Goal: Transaction & Acquisition: Purchase product/service

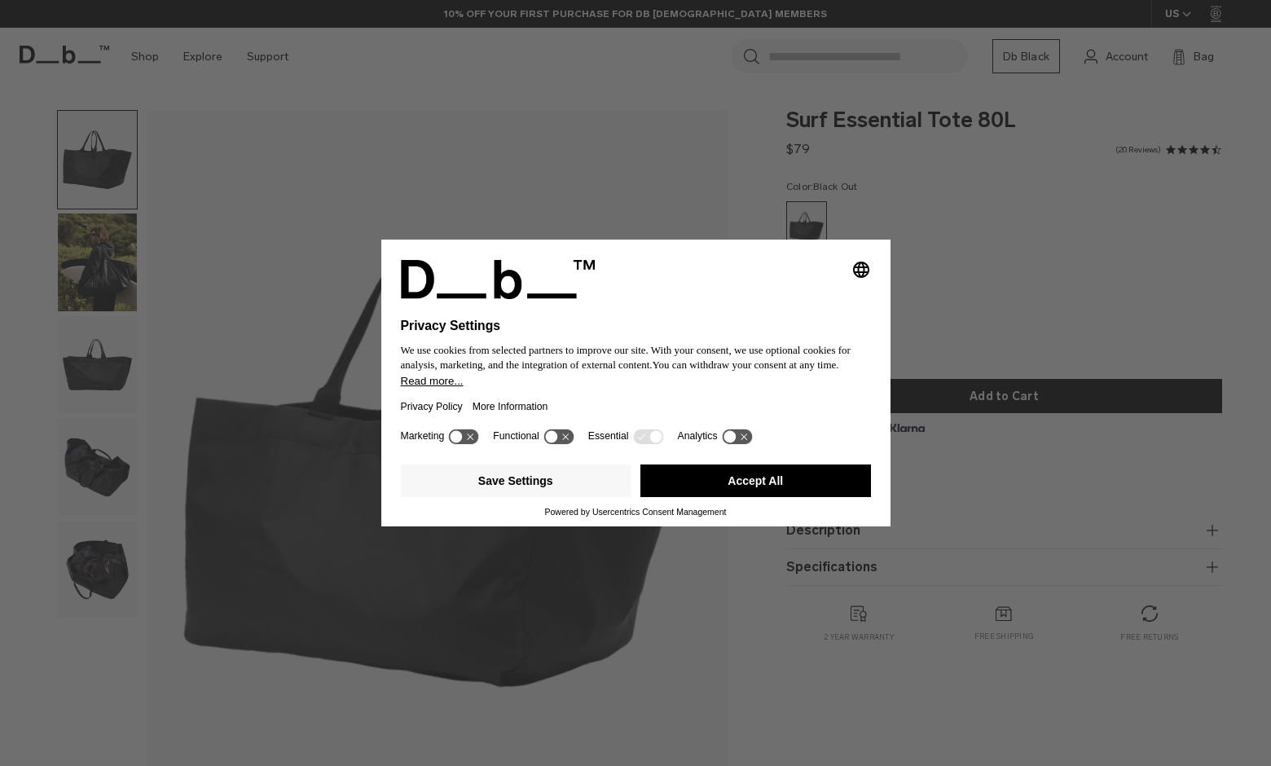
click at [463, 441] on icon at bounding box center [456, 437] width 12 height 12
click at [462, 439] on icon at bounding box center [464, 435] width 30 height 15
click at [516, 488] on button "Save Settings" at bounding box center [516, 480] width 231 height 33
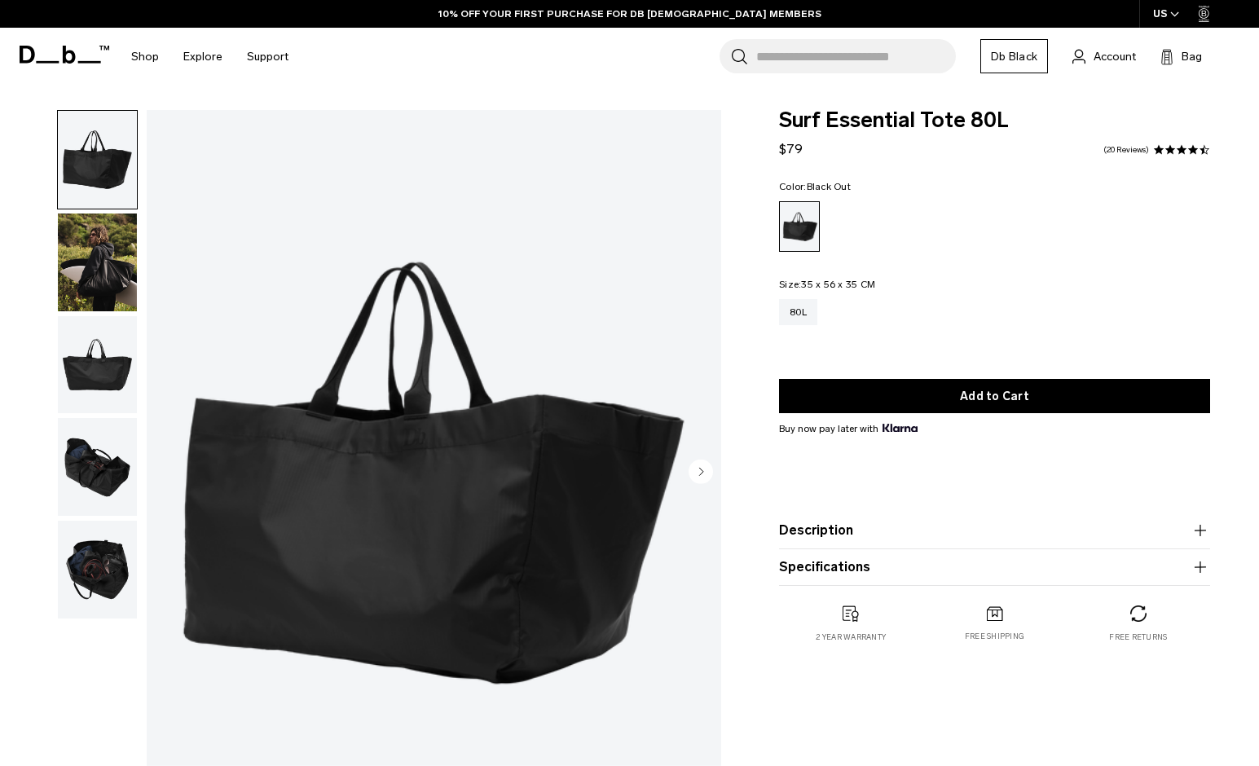
click at [103, 377] on img "button" at bounding box center [97, 365] width 79 height 98
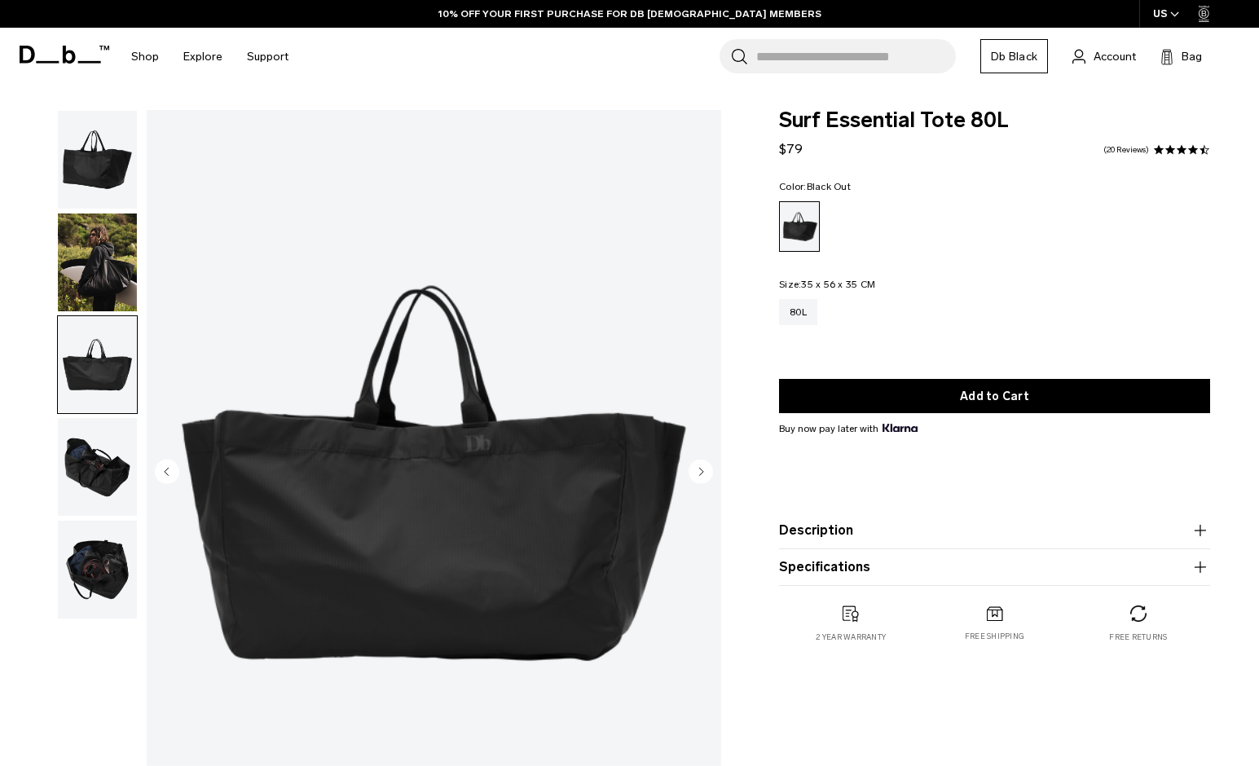
click at [121, 499] on img "button" at bounding box center [97, 467] width 79 height 98
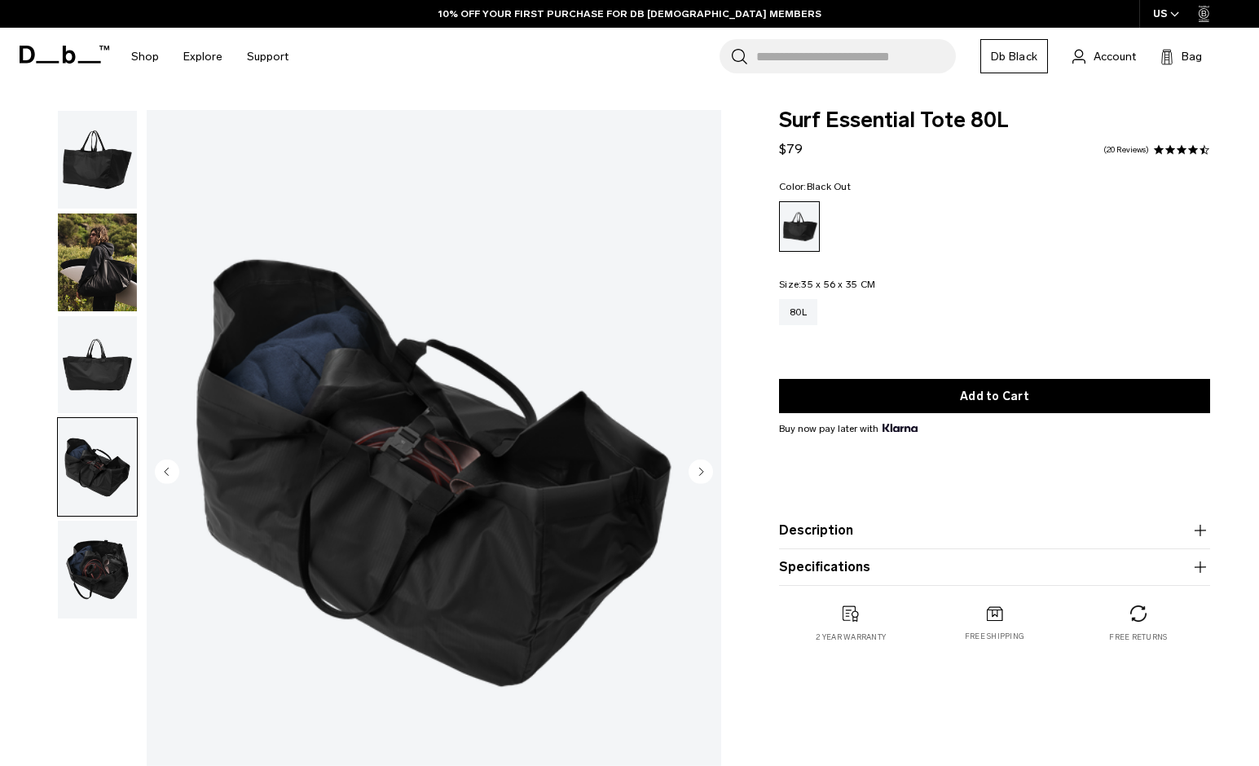
click at [103, 572] on img "button" at bounding box center [97, 570] width 79 height 98
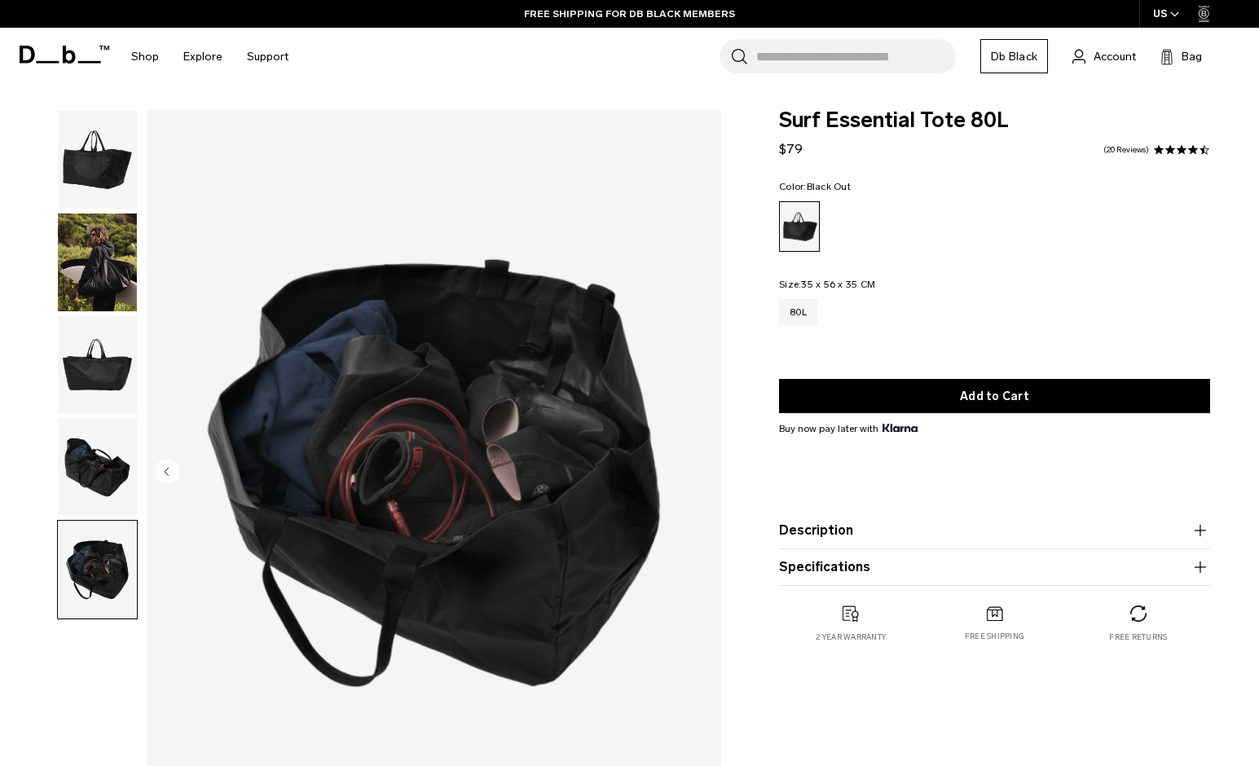
click at [101, 477] on img "button" at bounding box center [97, 467] width 79 height 98
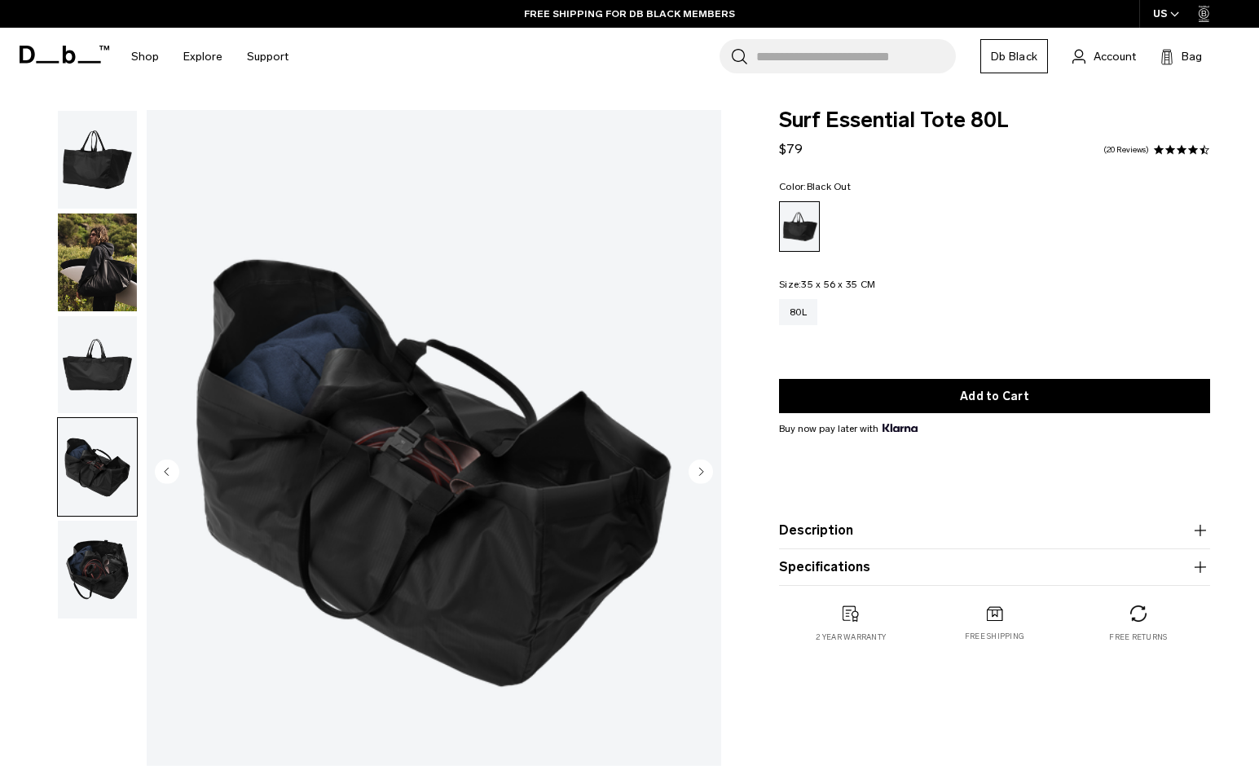
click at [101, 369] on img "button" at bounding box center [97, 365] width 79 height 98
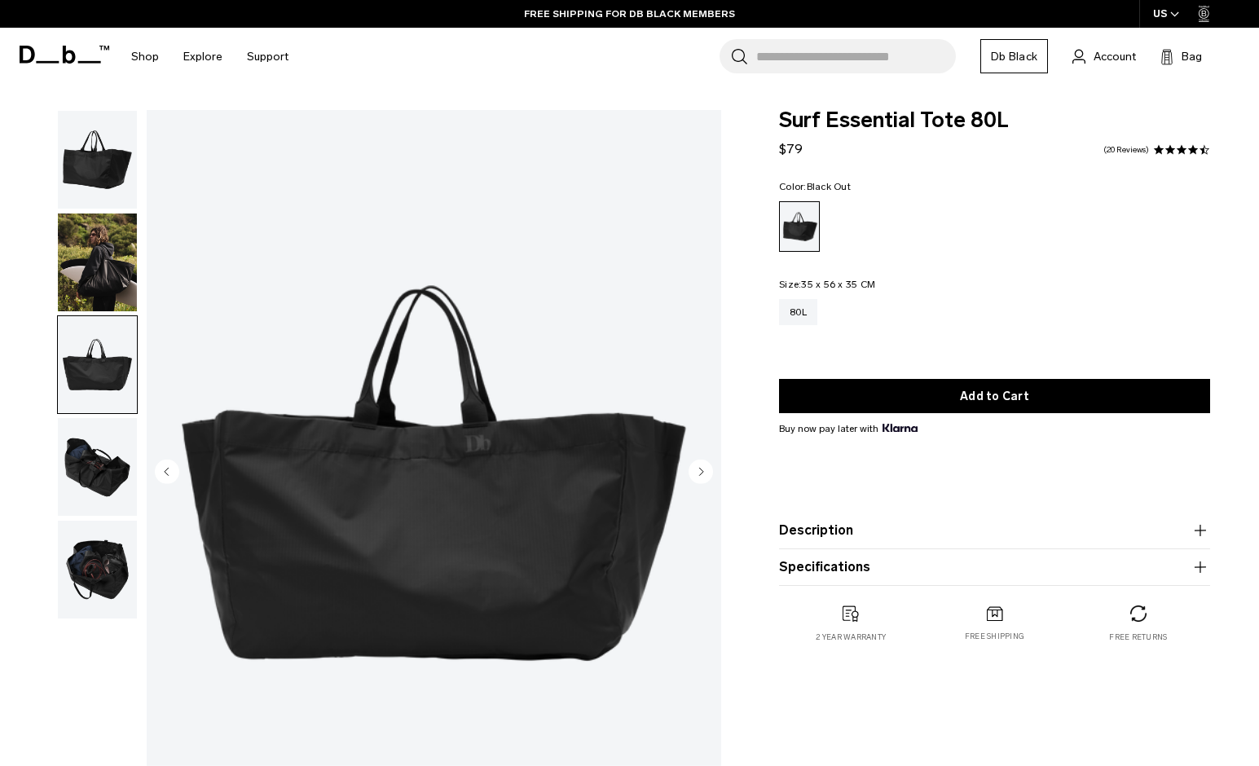
click at [108, 280] on img "button" at bounding box center [97, 262] width 79 height 98
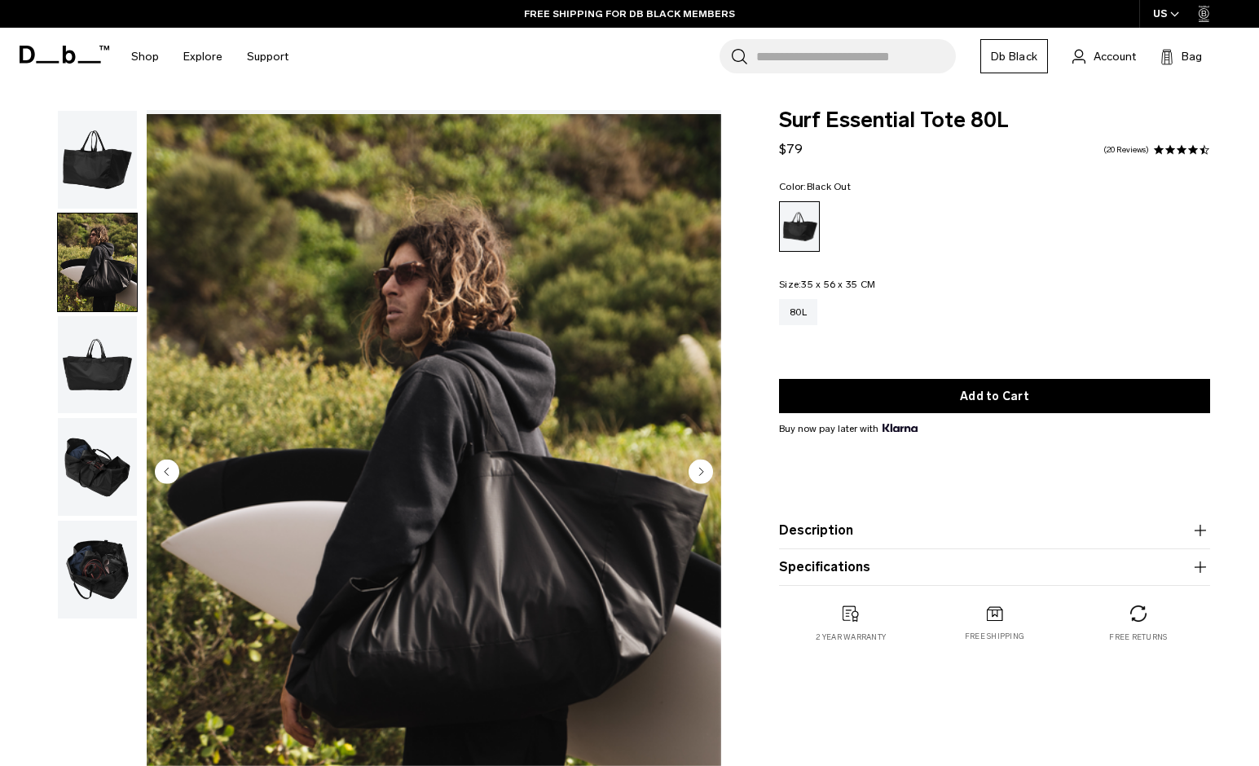
scroll to position [27, 0]
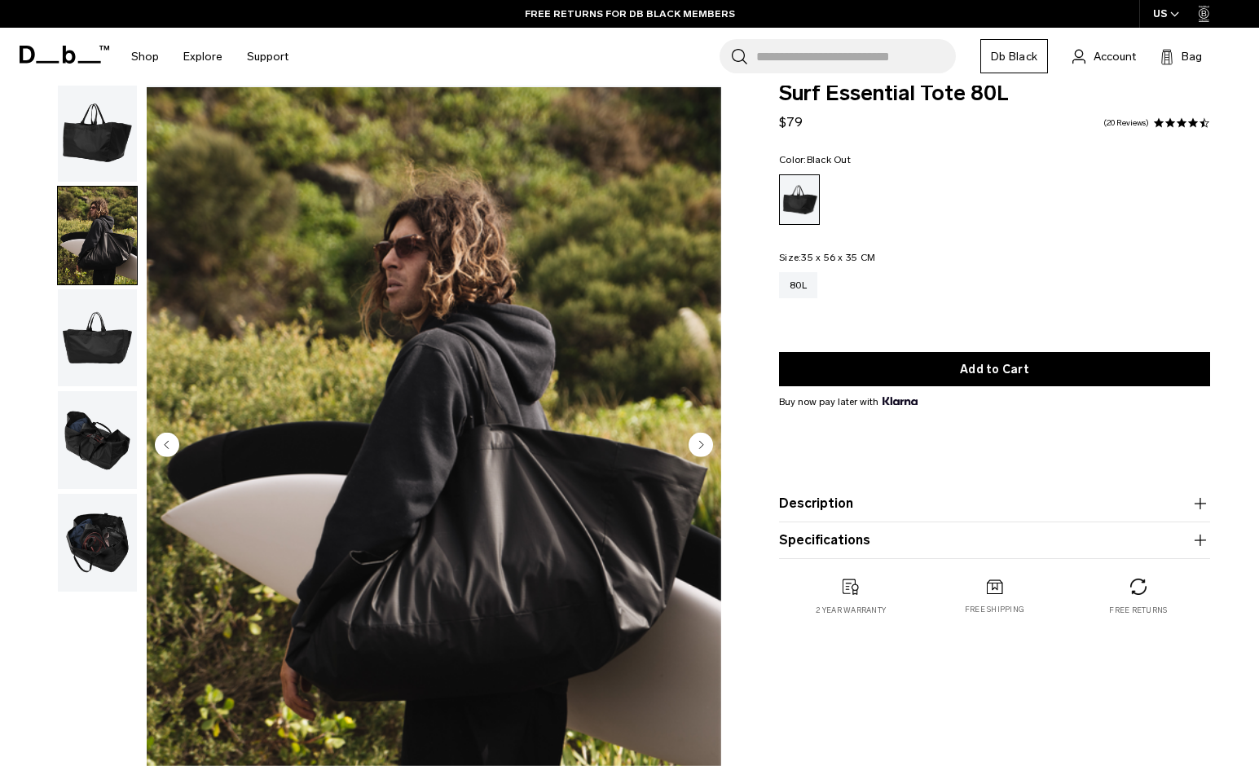
click at [107, 344] on img "button" at bounding box center [97, 338] width 79 height 98
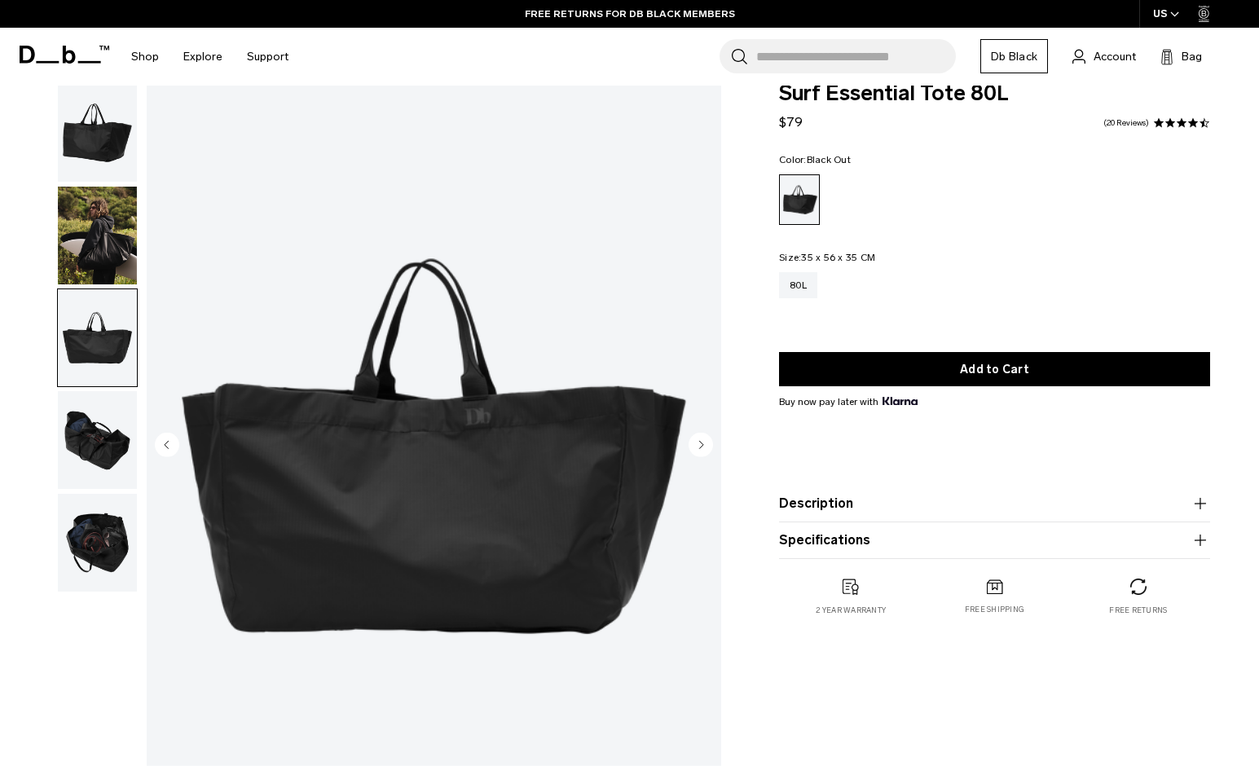
click at [107, 455] on img "button" at bounding box center [97, 440] width 79 height 98
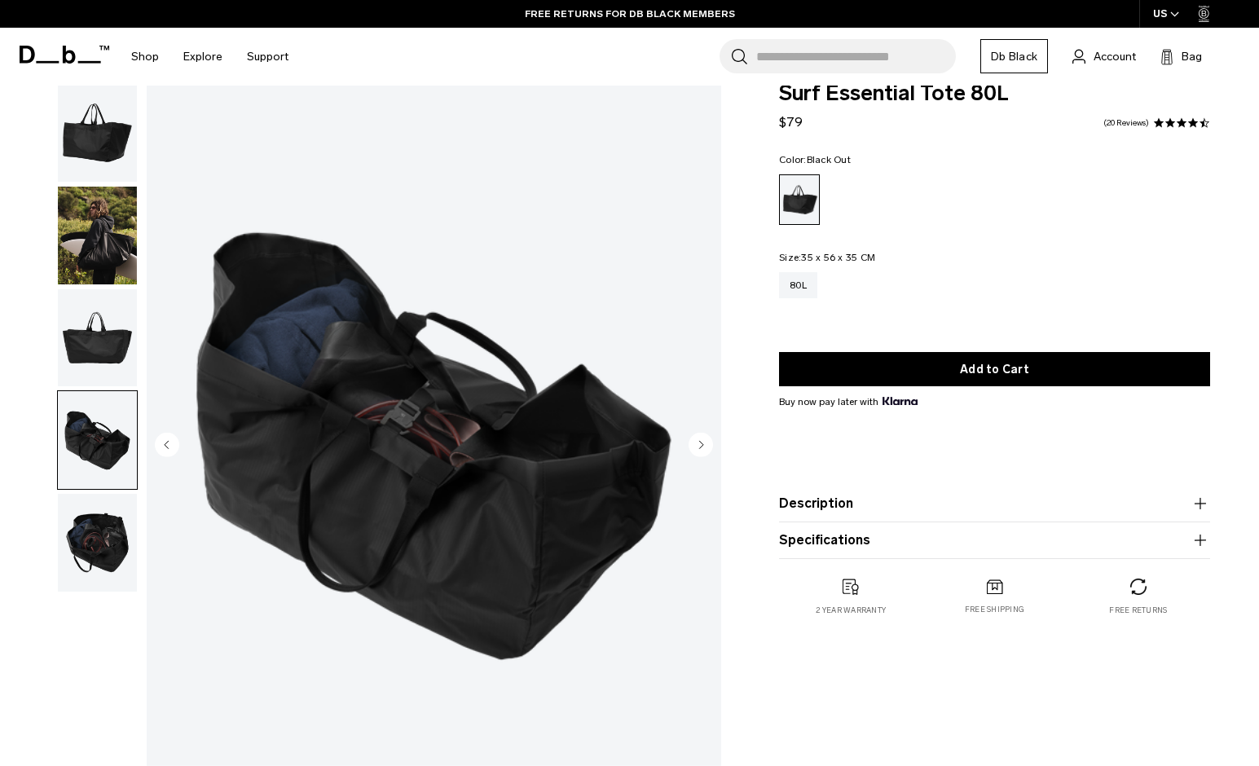
click at [88, 530] on img "button" at bounding box center [97, 543] width 79 height 98
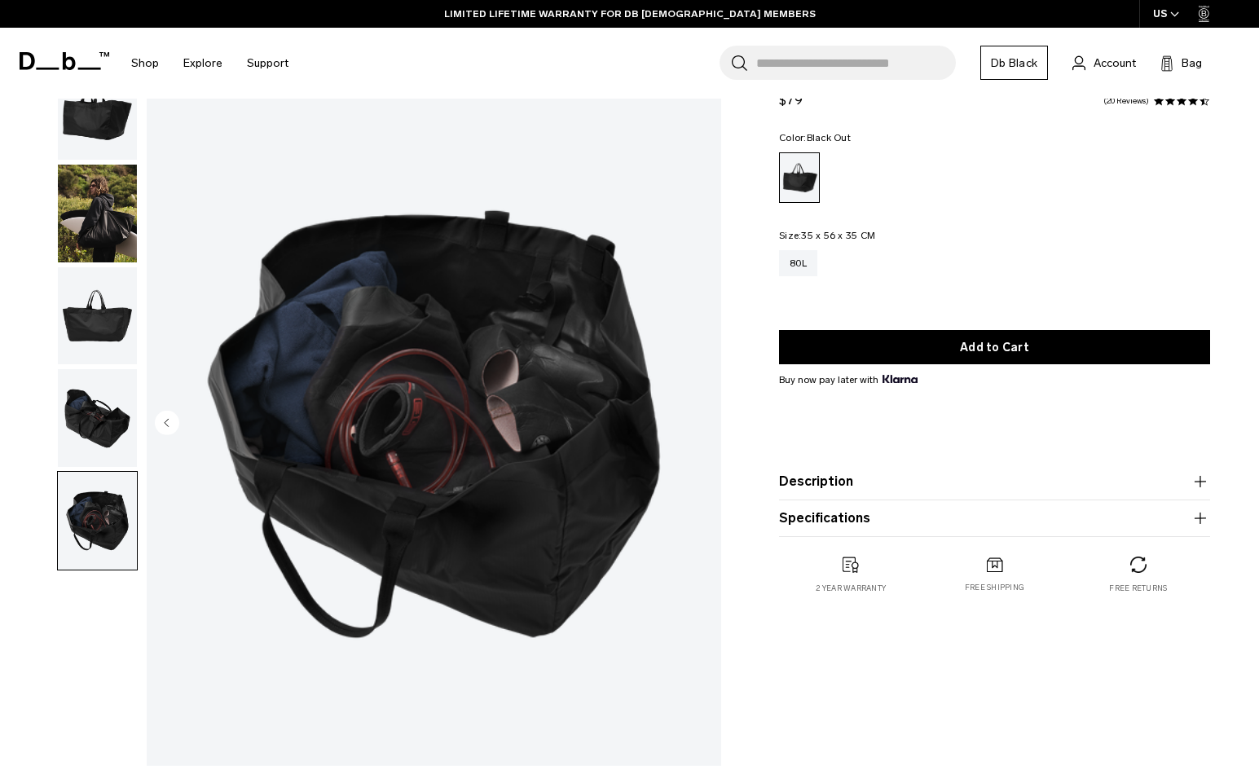
scroll to position [0, 0]
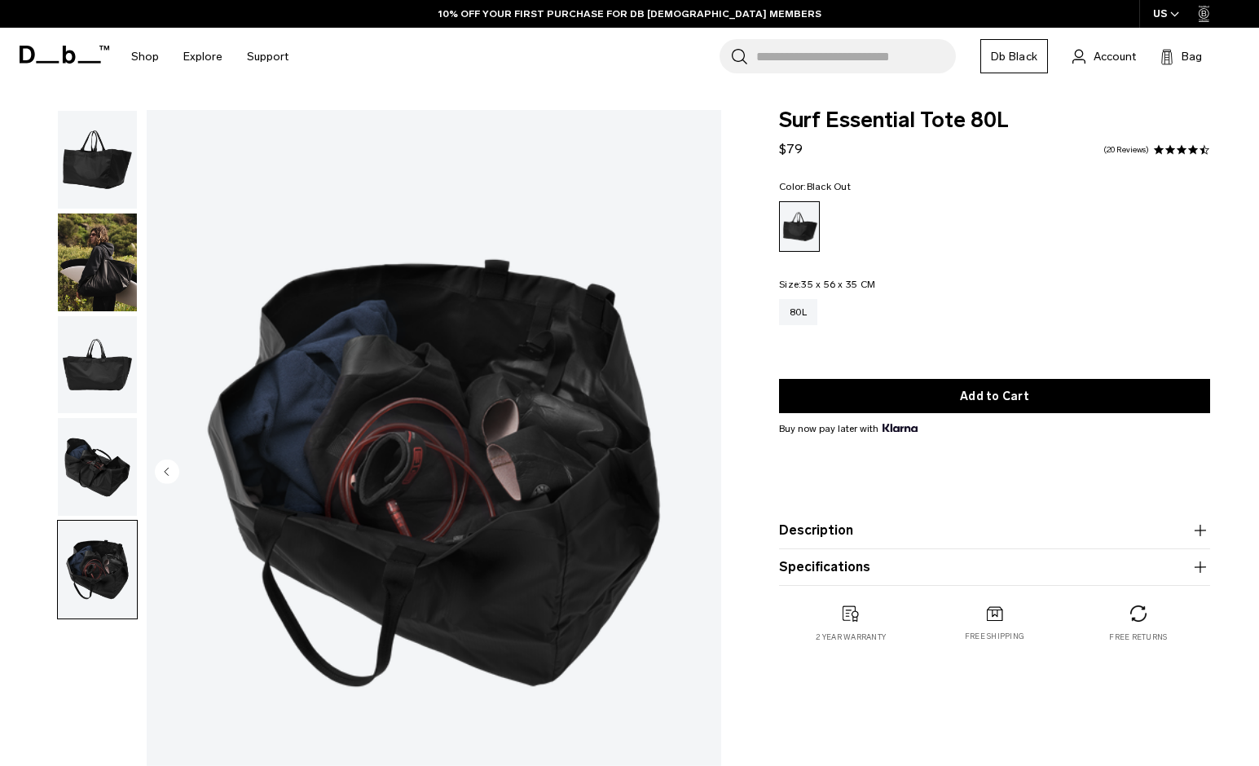
drag, startPoint x: 803, startPoint y: 284, endPoint x: 876, endPoint y: 283, distance: 72.5
click at [877, 283] on fieldset "Size: 35 x 56 x 35 CM Out of stock 80L" at bounding box center [994, 313] width 431 height 69
copy legend "35 x 56 x 35 CM"
click at [886, 572] on button "Specifications" at bounding box center [994, 567] width 431 height 20
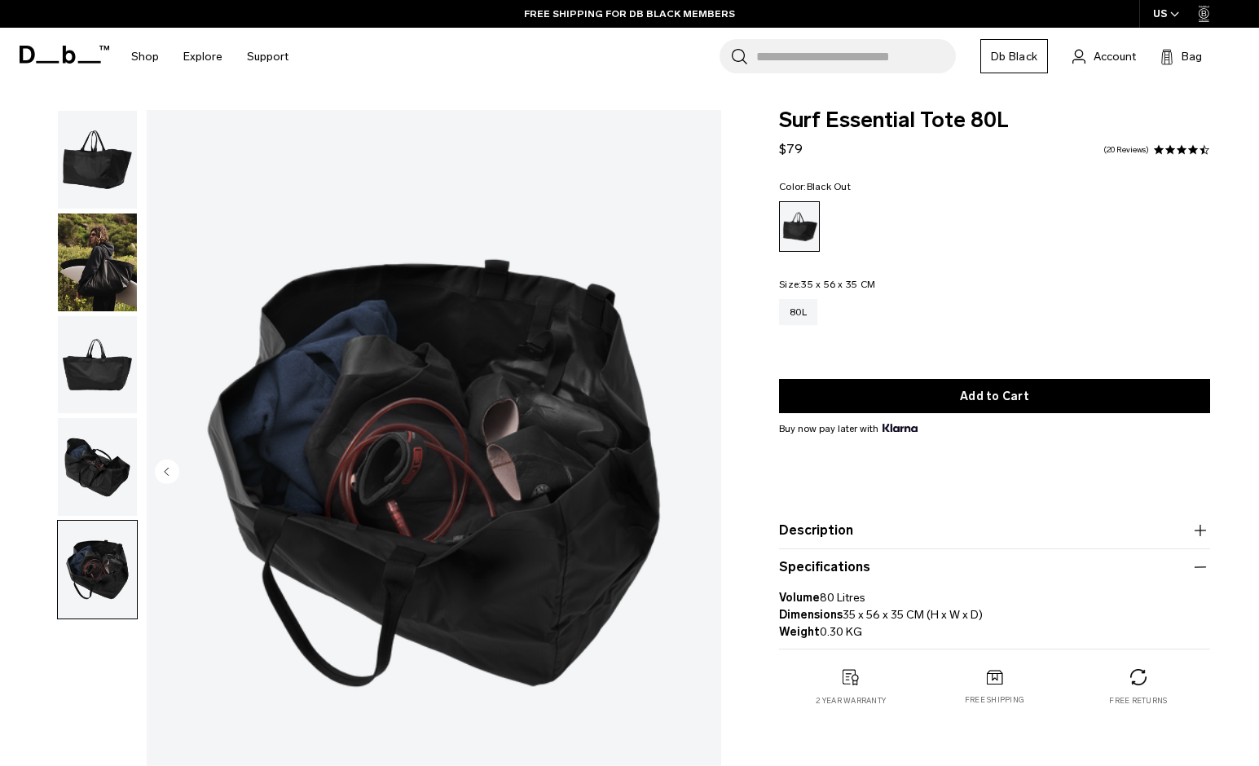
drag, startPoint x: 844, startPoint y: 614, endPoint x: 1009, endPoint y: 620, distance: 164.7
click at [1009, 620] on p "Volume 80 Litres Dimensions 35 x 56 x 35 CM (H x W x D) Weight 0.30 KG" at bounding box center [994, 609] width 431 height 64
drag, startPoint x: 783, startPoint y: 616, endPoint x: 995, endPoint y: 617, distance: 211.8
click at [995, 617] on p "Volume 80 Litres Dimensions 35 x 56 x 35 CM (H x W x D) Weight 0.30 KG" at bounding box center [994, 609] width 431 height 64
copy p "Dimensions 35 x 56 x 35 CM (H x W x D)"
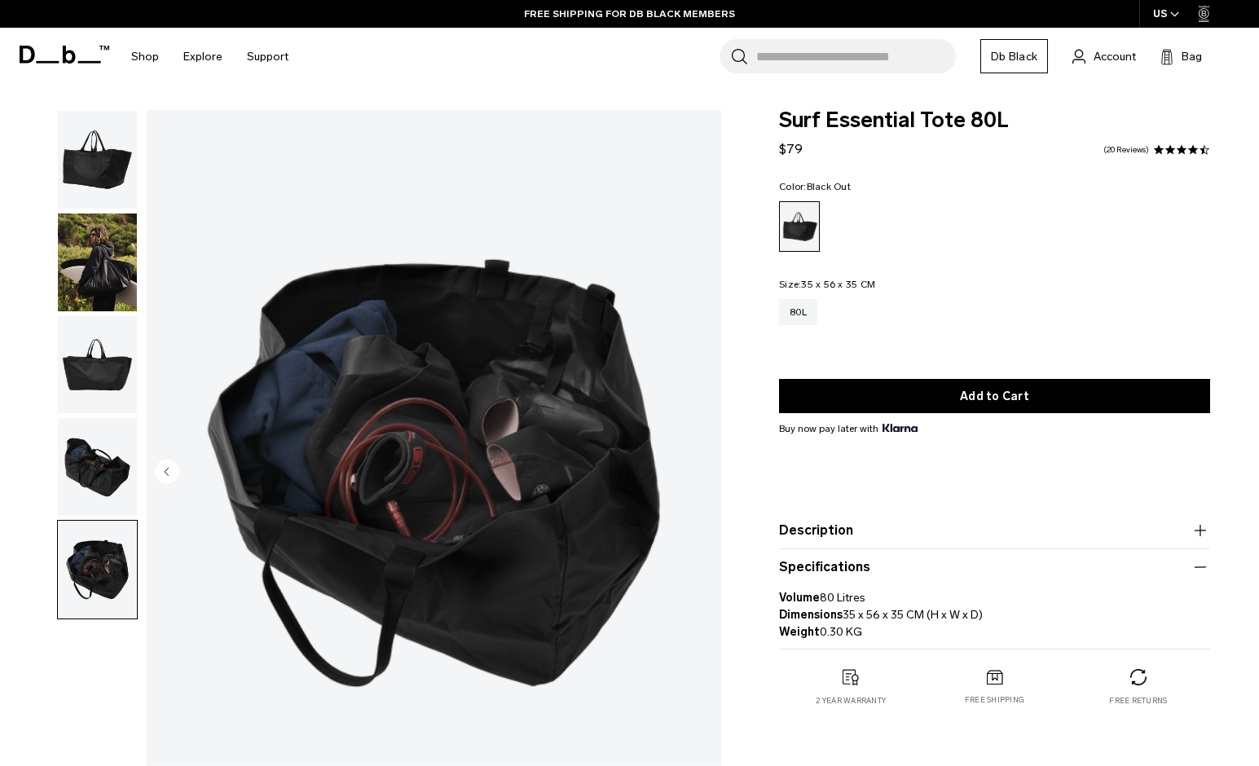
drag, startPoint x: 798, startPoint y: 613, endPoint x: 789, endPoint y: 614, distance: 8.2
click at [798, 613] on strong "Dimensions" at bounding box center [811, 615] width 64 height 14
drag, startPoint x: 781, startPoint y: 616, endPoint x: 1016, endPoint y: 620, distance: 234.6
click at [1016, 620] on p "Volume 80 Litres Dimensions 35 x 56 x 35 CM (H x W x D) Weight 0.30 KG" at bounding box center [994, 609] width 431 height 64
copy p "Dimensions 35 x 56 x 35 CM (H x W x D)"
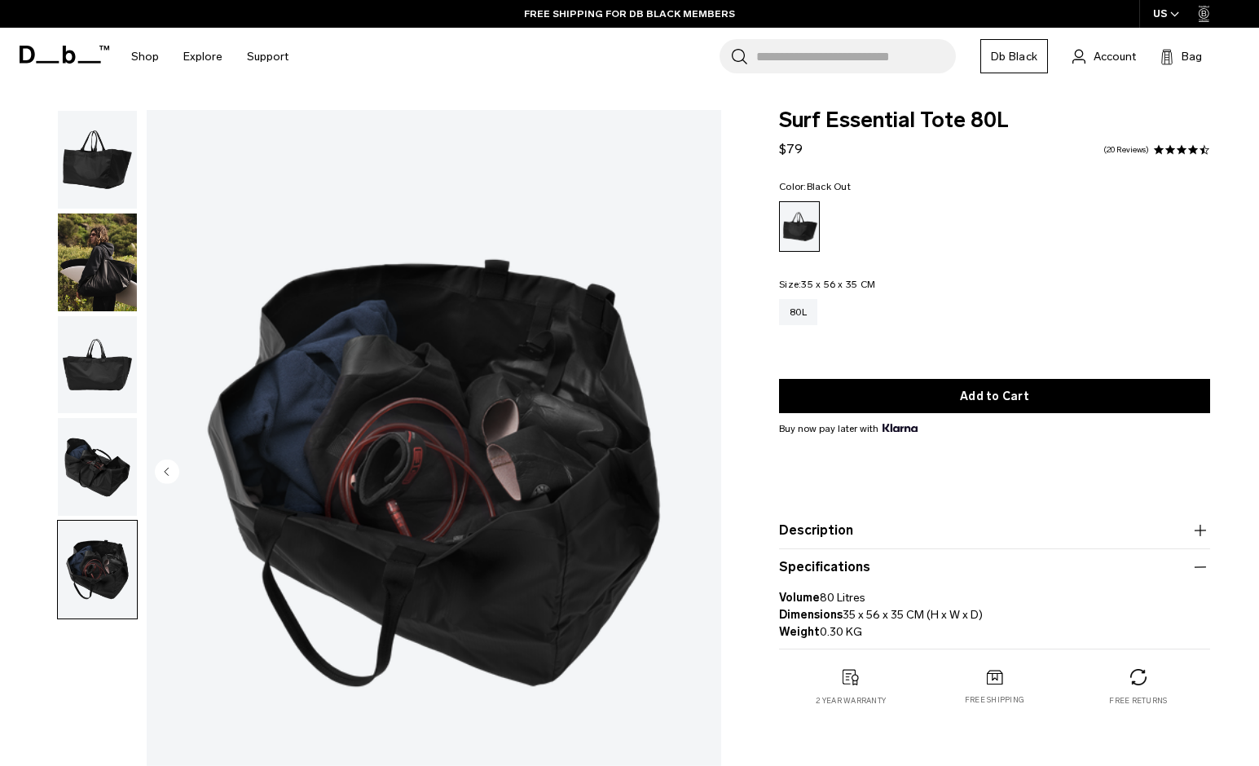
click at [1167, 147] on span at bounding box center [1169, 149] width 11 height 11
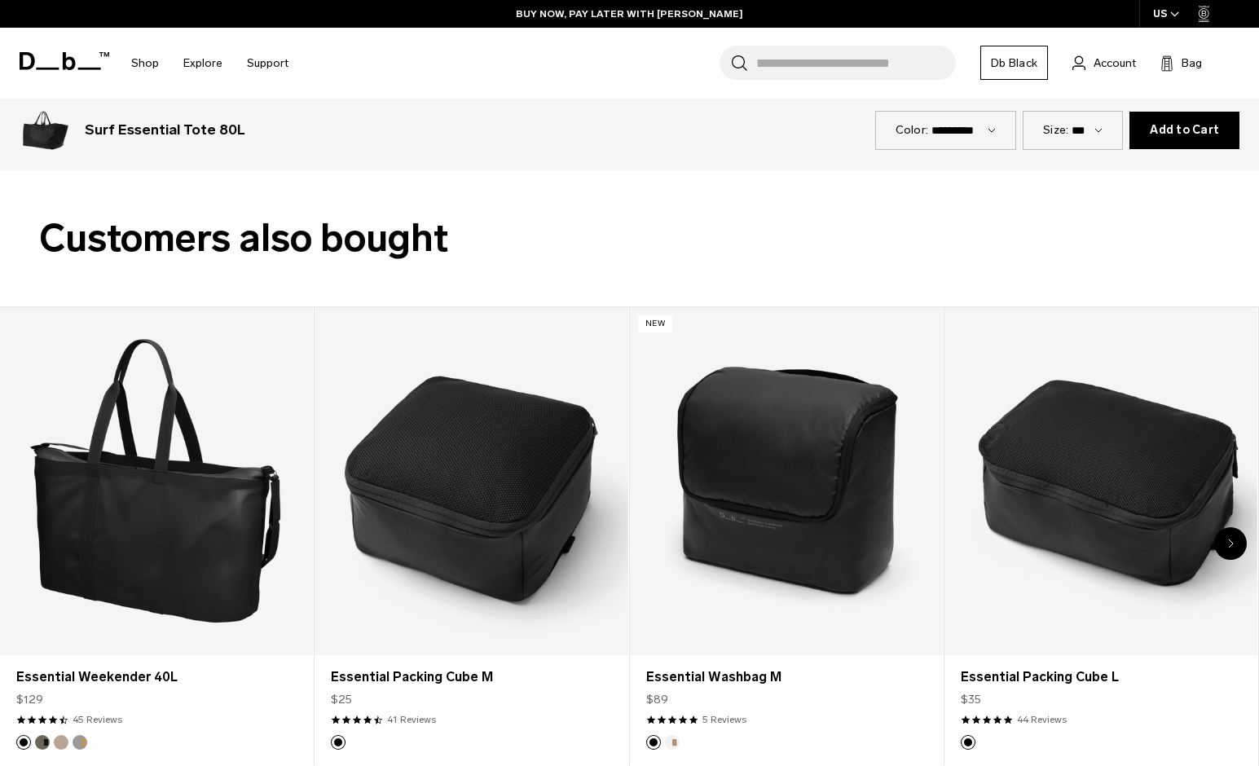
scroll to position [1874, 0]
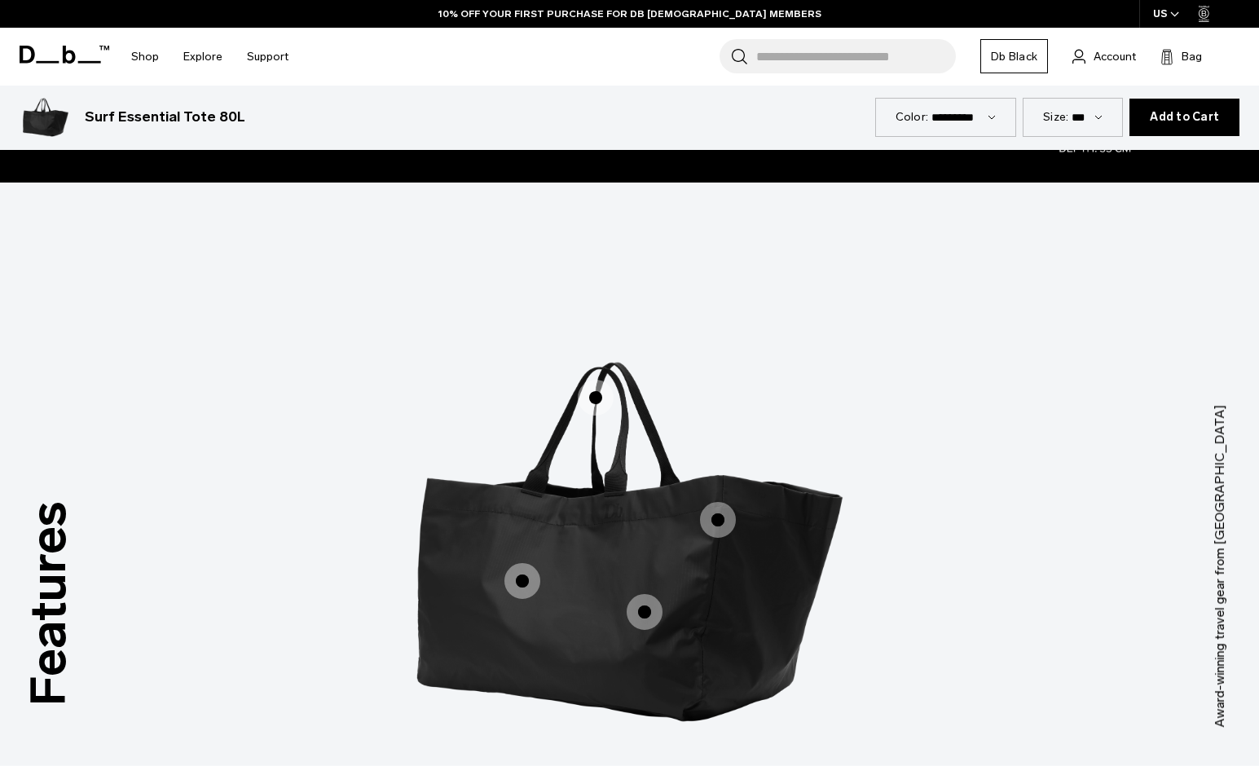
click at [714, 516] on span "1 / 3" at bounding box center [718, 520] width 36 height 36
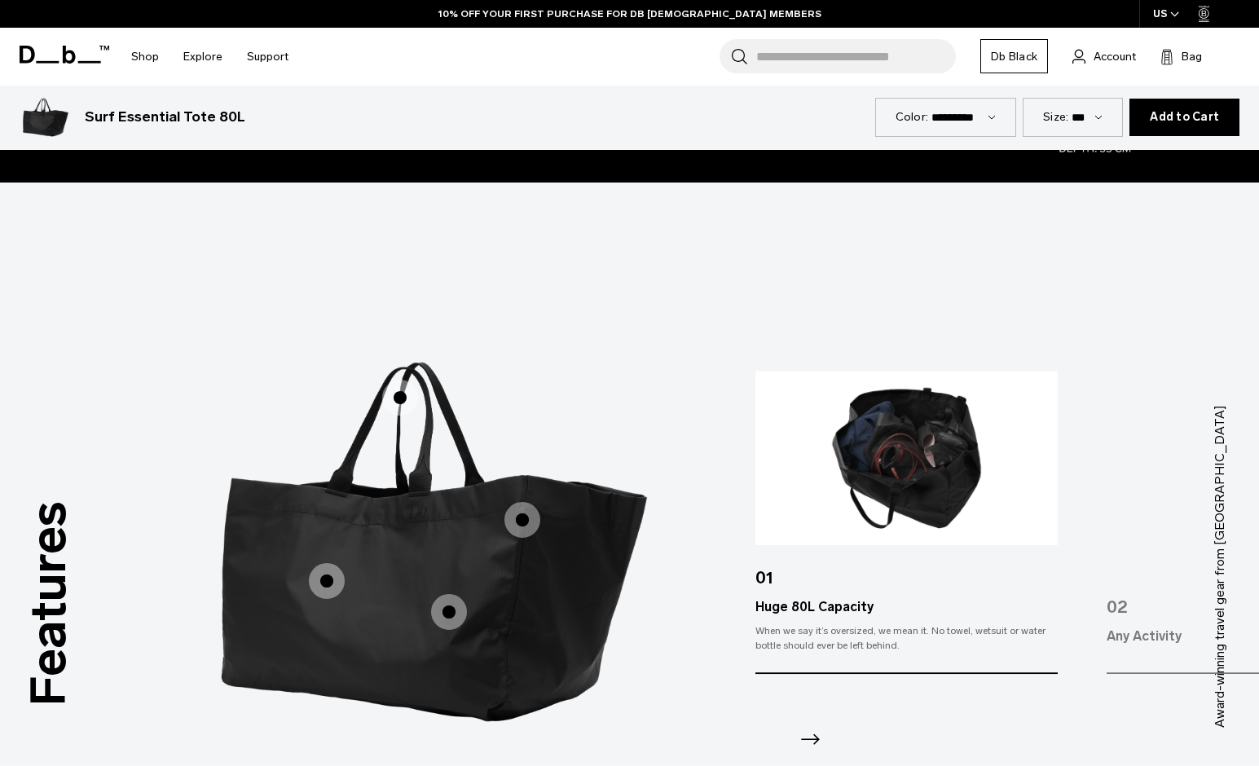
click at [458, 611] on span "1 / 3" at bounding box center [449, 612] width 36 height 36
click at [442, 610] on span "1 / 3" at bounding box center [449, 612] width 36 height 36
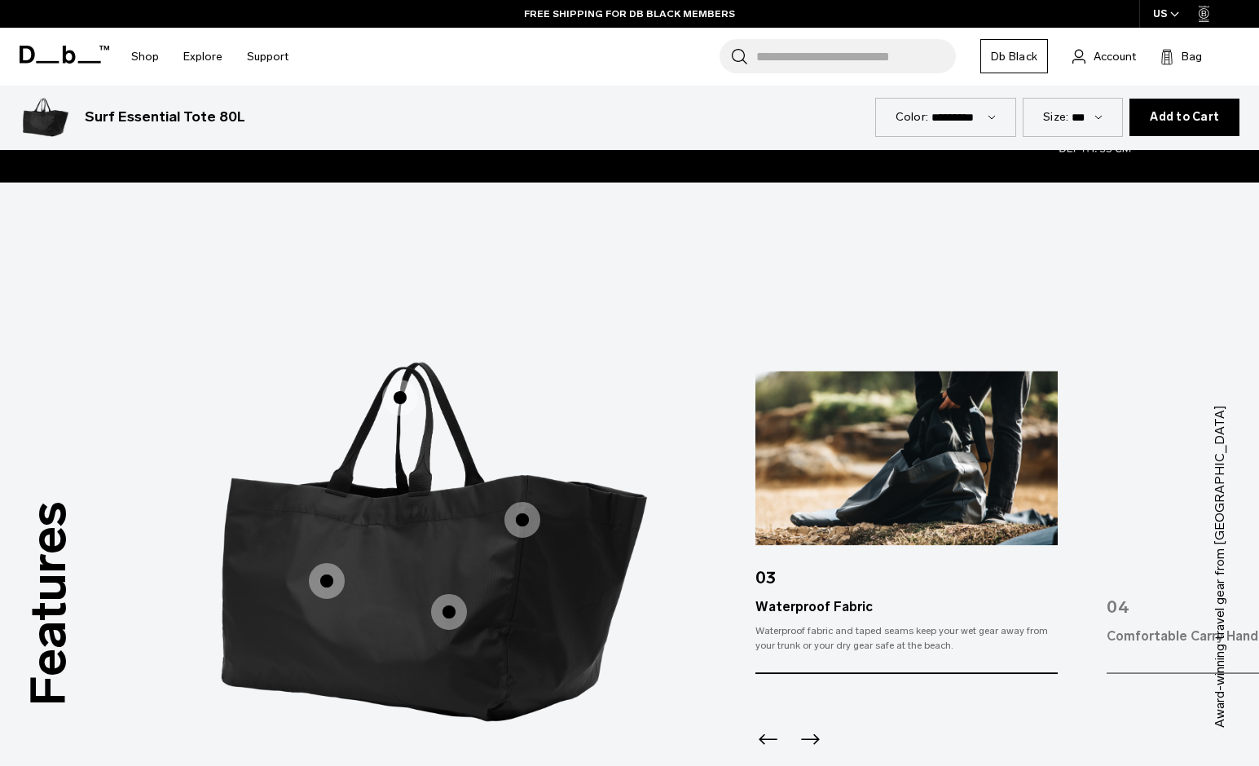
click at [325, 583] on span "1 / 3" at bounding box center [327, 581] width 36 height 36
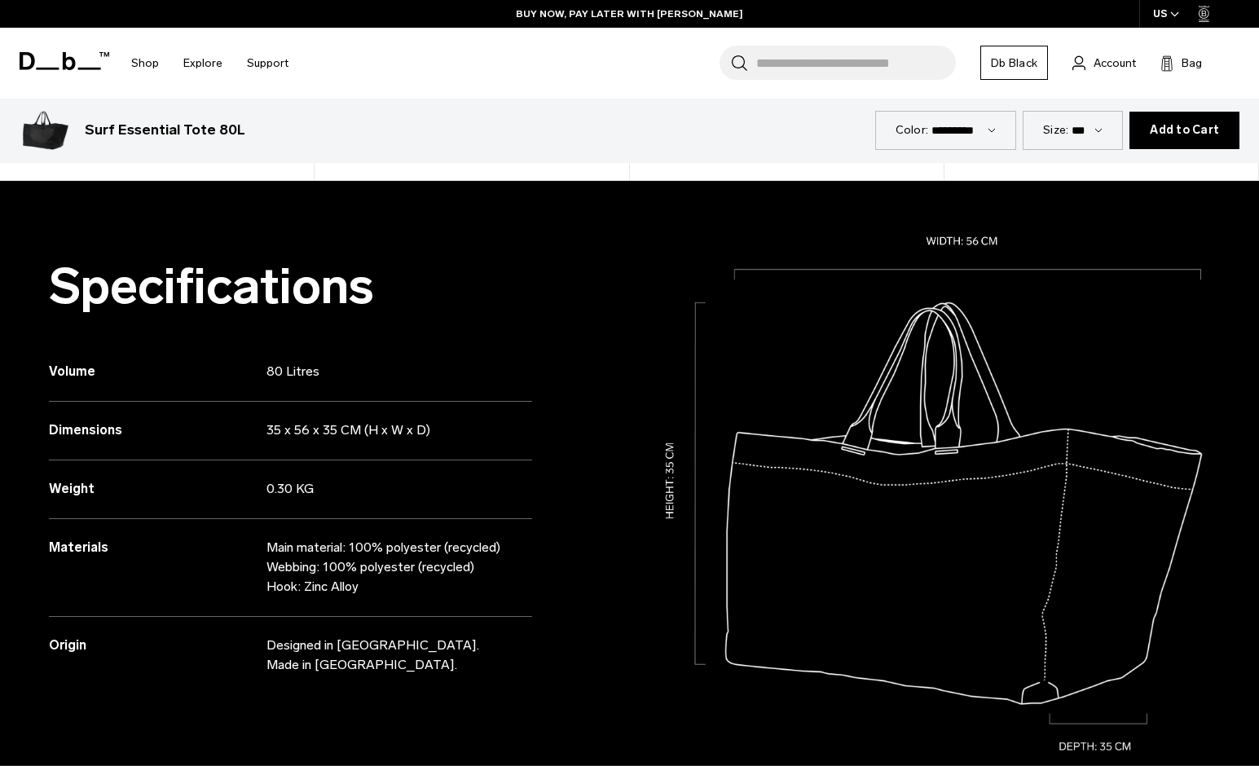
scroll to position [1284, 0]
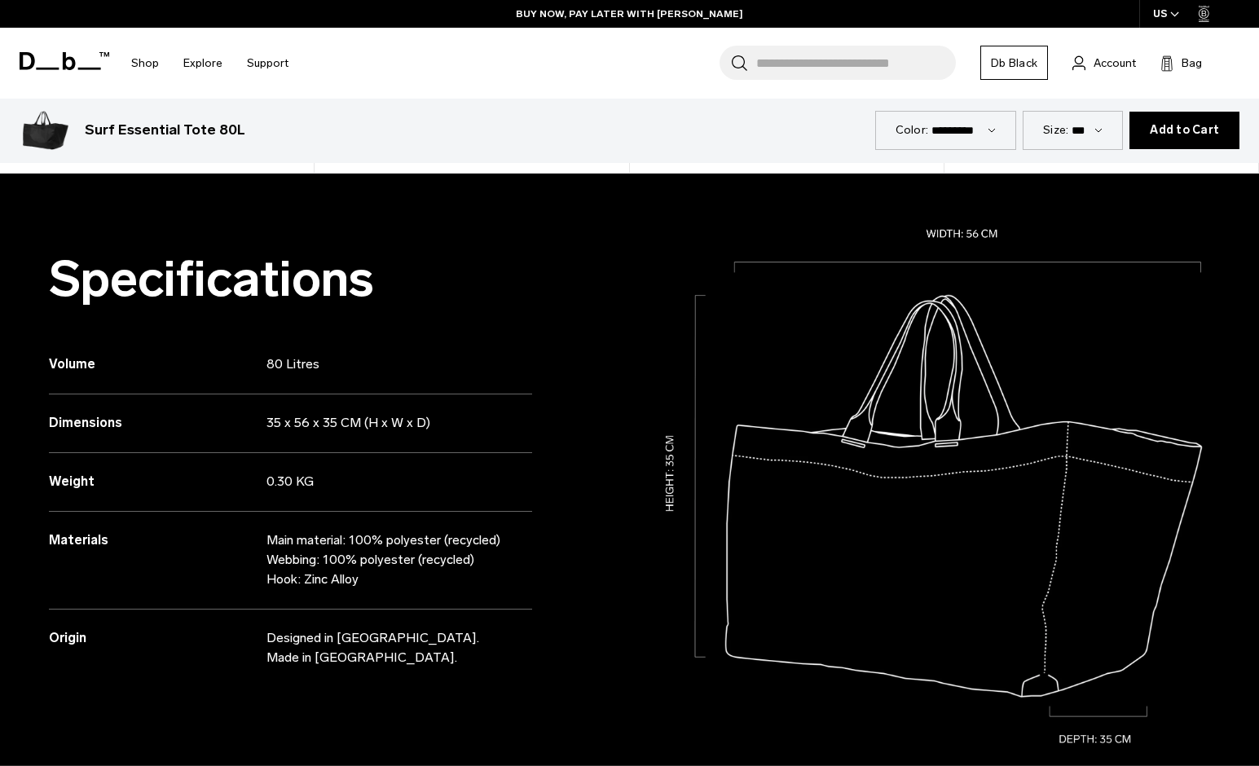
click at [1090, 149] on div "Size: ***" at bounding box center [1072, 130] width 100 height 38
click at [1002, 134] on div "Color: *********" at bounding box center [946, 130] width 142 height 38
click at [583, 318] on div "Specifications Volume 80 Litres Dimensions 35 x 56 x 35 CM (H x W x D) Weight" at bounding box center [315, 474] width 630 height 600
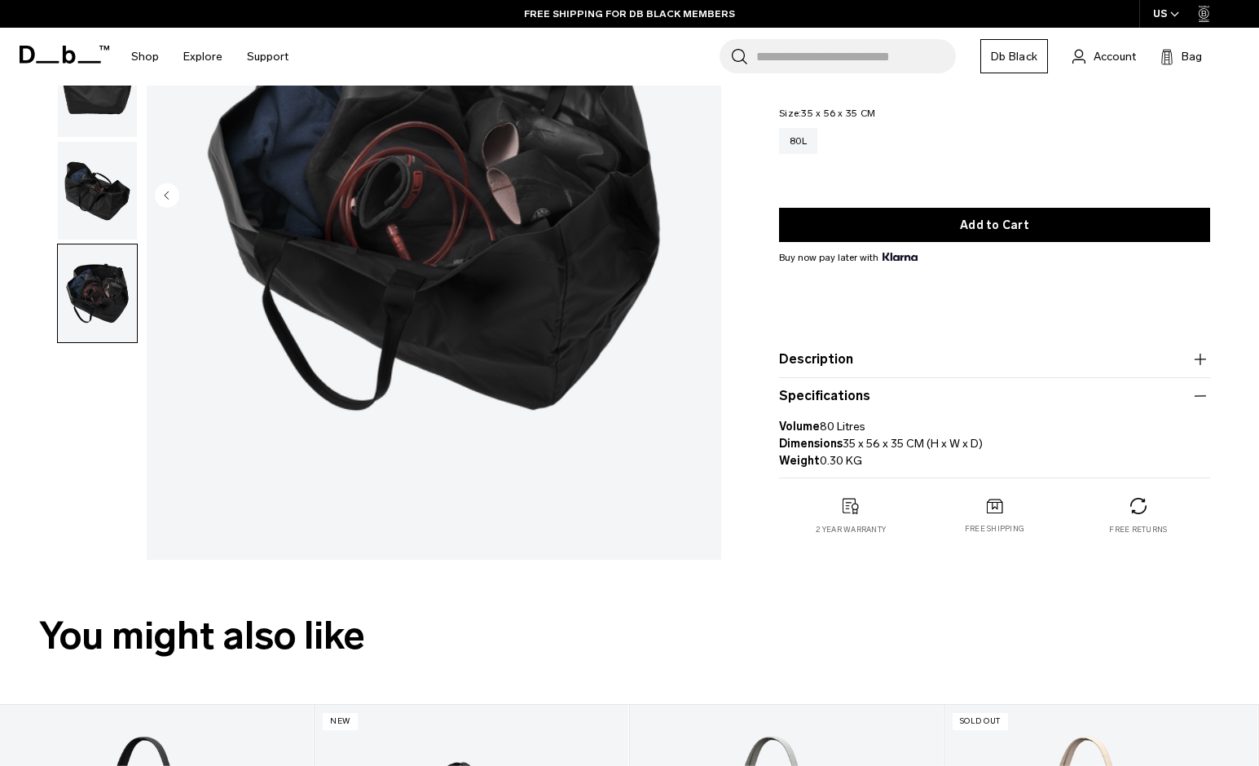
scroll to position [147, 0]
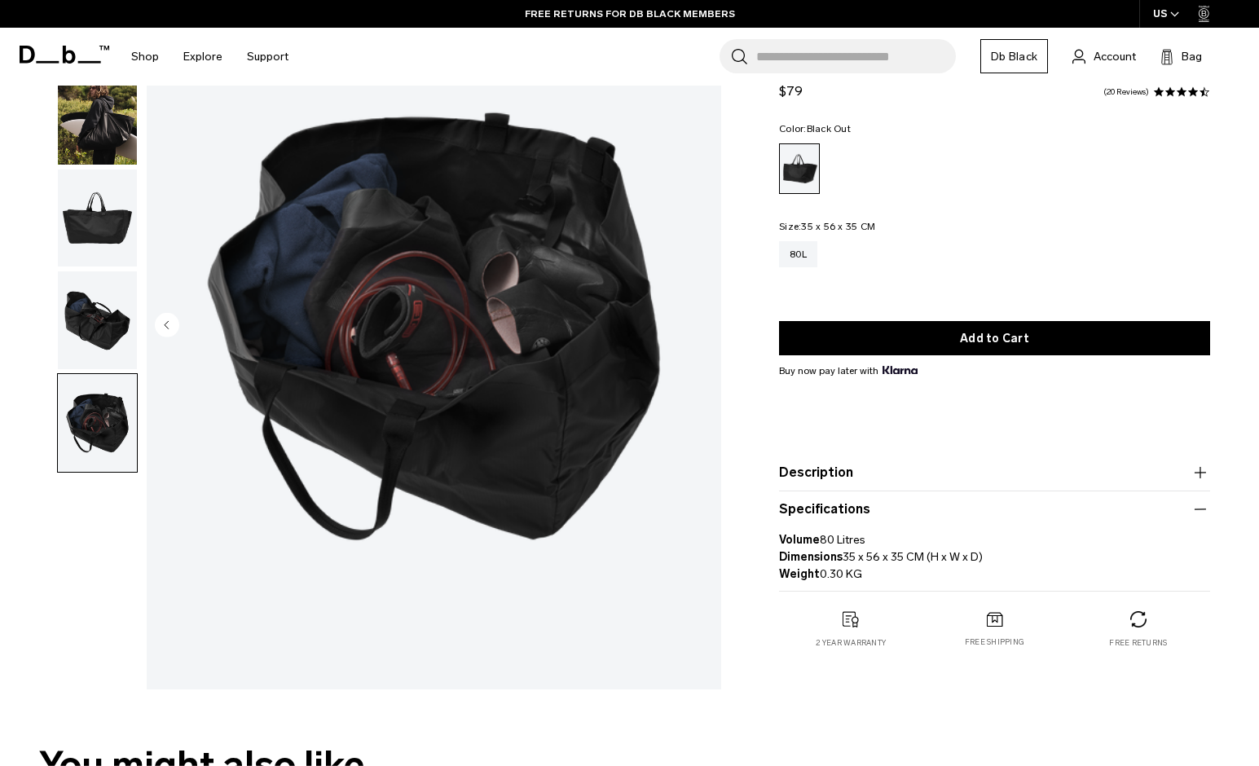
click at [93, 324] on img "button" at bounding box center [97, 320] width 79 height 98
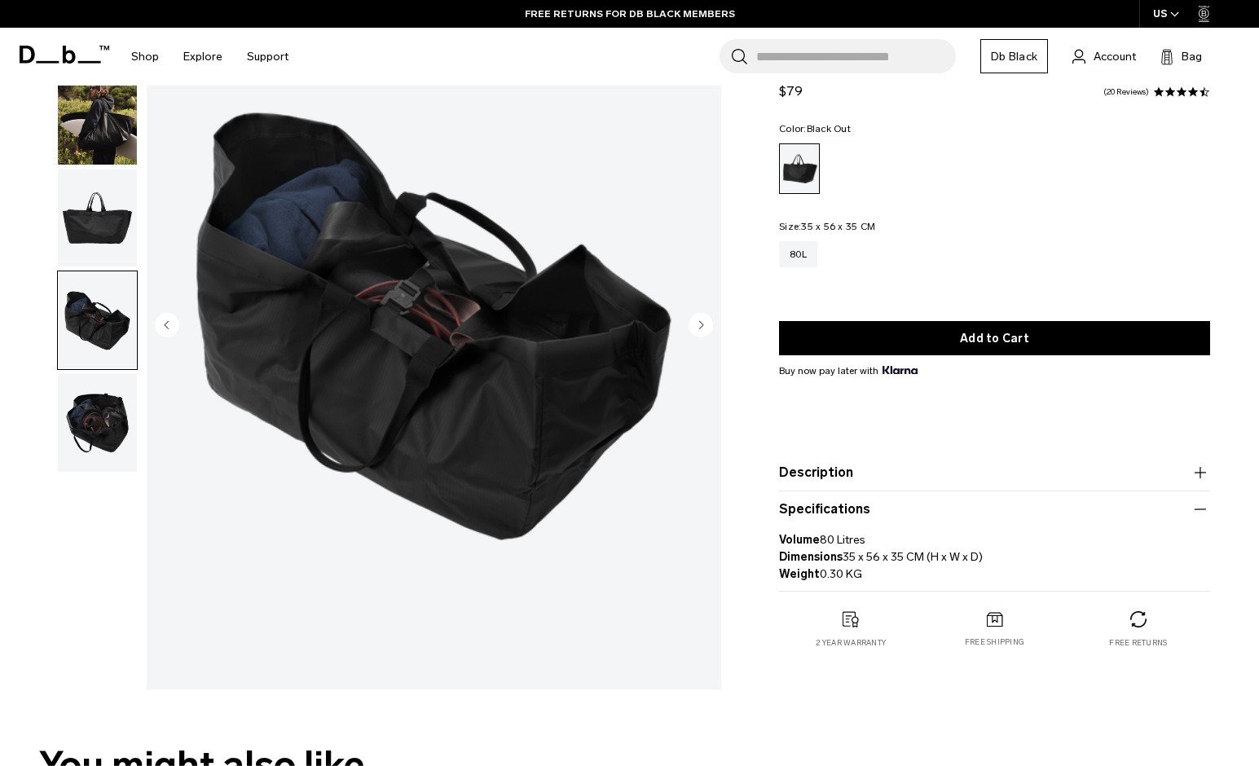
click at [99, 222] on img "button" at bounding box center [97, 218] width 79 height 98
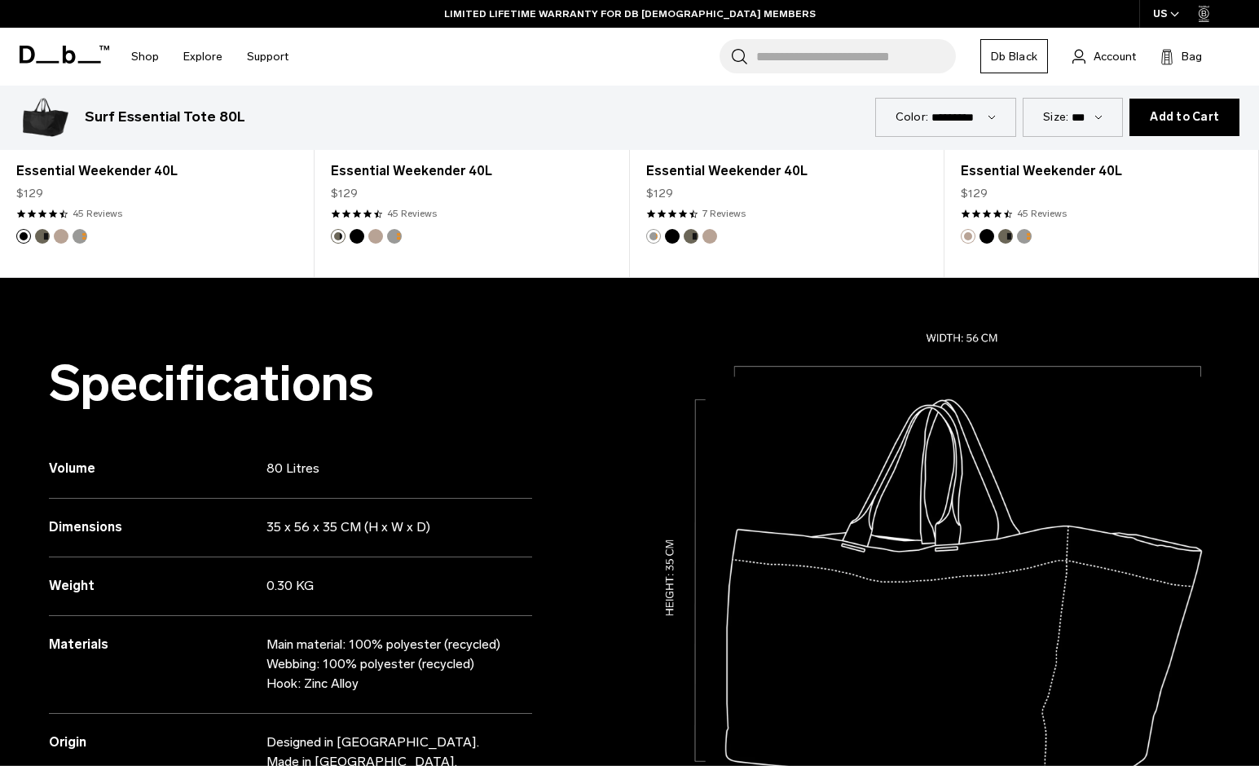
scroll to position [1231, 0]
